Goal: Navigation & Orientation: Find specific page/section

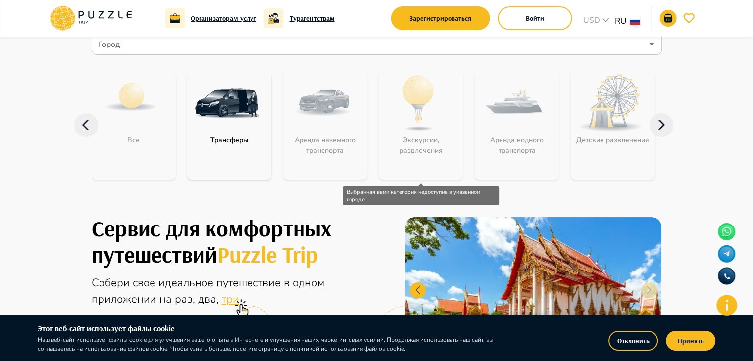
scroll to position [49, 0]
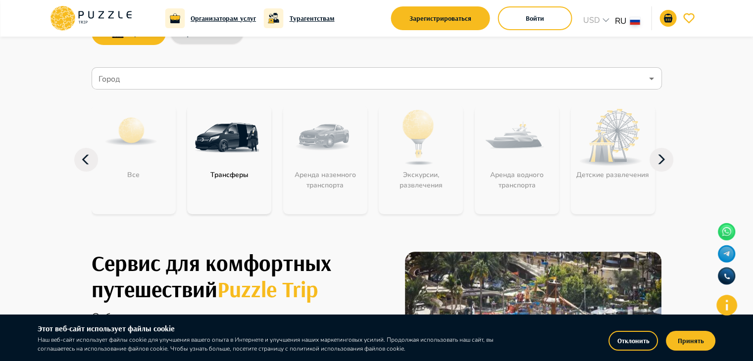
click at [659, 158] on icon at bounding box center [661, 160] width 24 height 24
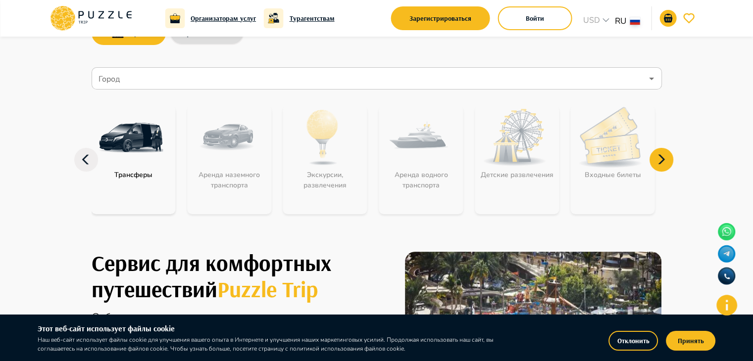
click at [659, 158] on icon at bounding box center [661, 160] width 24 height 24
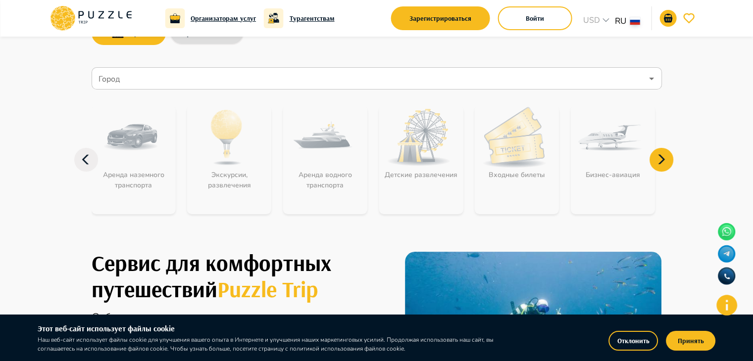
click at [659, 158] on icon at bounding box center [661, 160] width 24 height 24
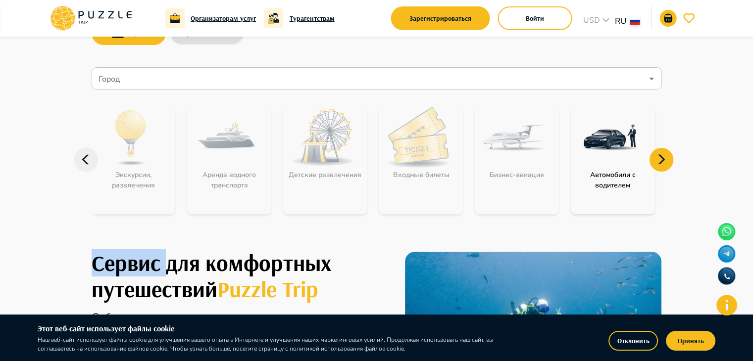
click at [659, 158] on icon at bounding box center [661, 160] width 24 height 24
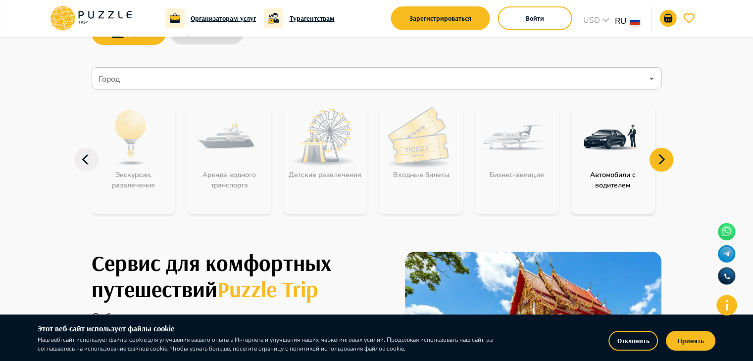
click at [93, 165] on icon at bounding box center [86, 160] width 24 height 24
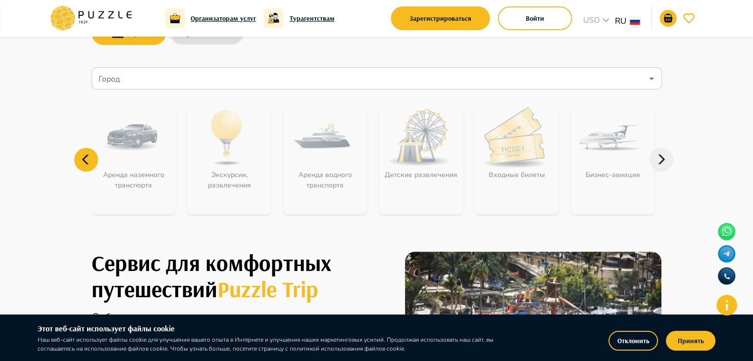
click at [93, 165] on icon at bounding box center [86, 160] width 24 height 24
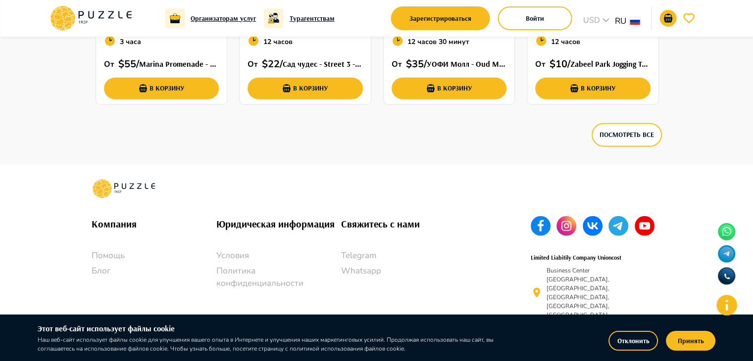
scroll to position [2783, 0]
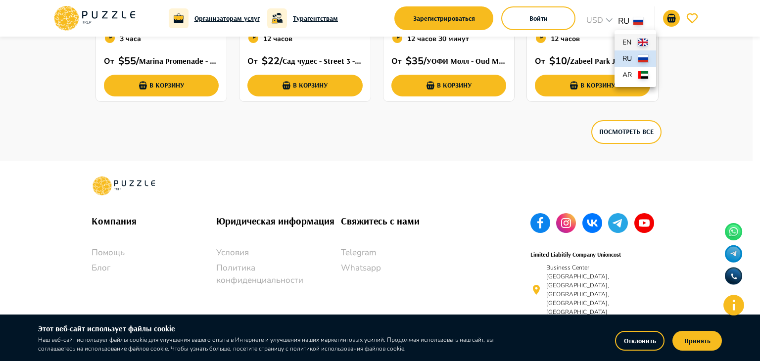
click at [630, 39] on p "en" at bounding box center [627, 42] width 11 height 10
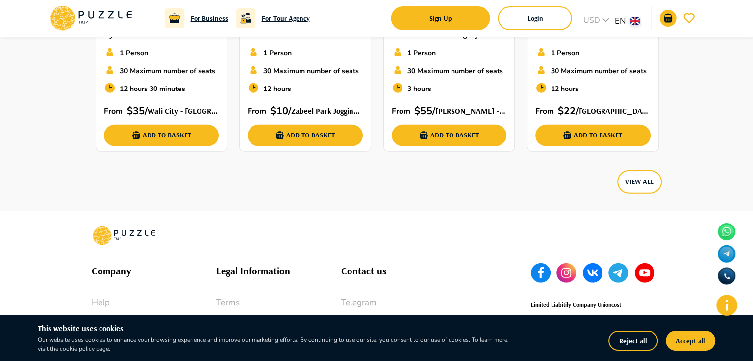
scroll to position [2688, 0]
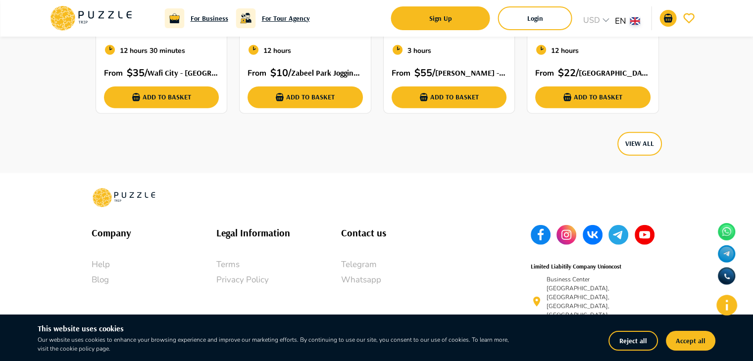
click at [107, 274] on p "Blog" at bounding box center [154, 280] width 125 height 13
click at [105, 274] on p "Blog" at bounding box center [154, 280] width 125 height 13
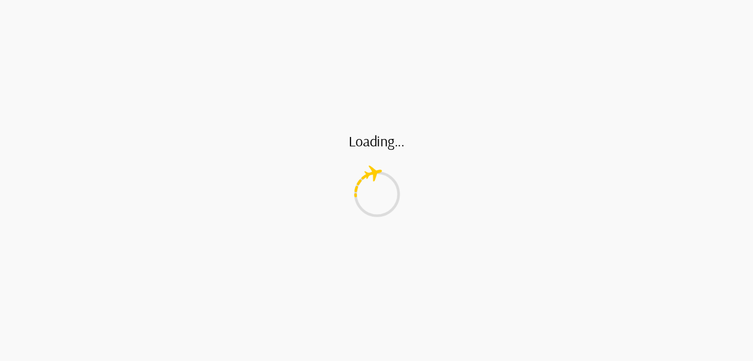
scroll to position [960, 0]
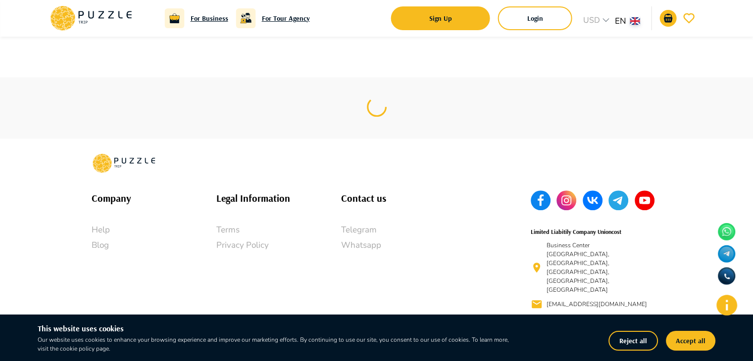
click at [93, 252] on p "Blog" at bounding box center [154, 245] width 125 height 13
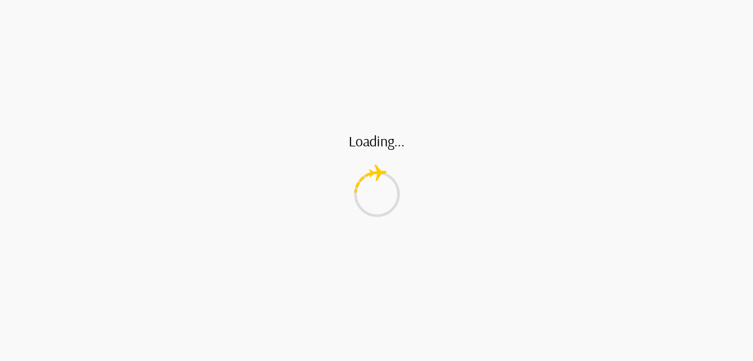
scroll to position [960, 0]
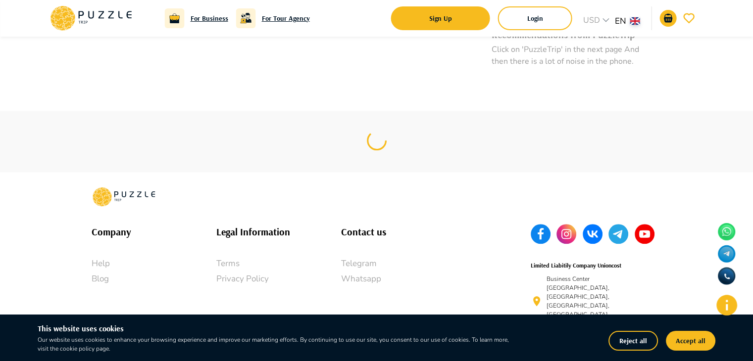
click at [224, 257] on p "Terms" at bounding box center [278, 263] width 125 height 13
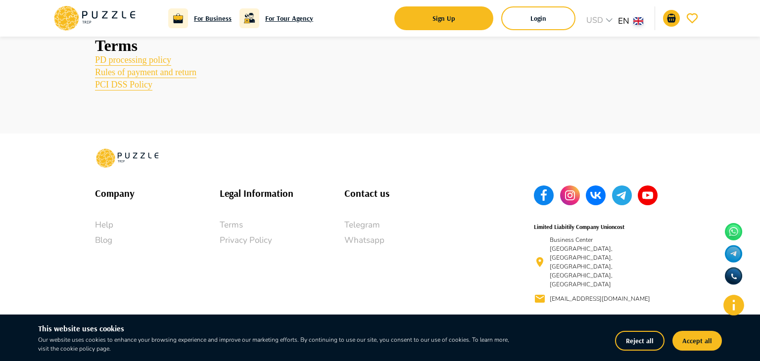
click at [245, 247] on p "Privacy Policy" at bounding box center [282, 240] width 125 height 13
